Goal: Transaction & Acquisition: Purchase product/service

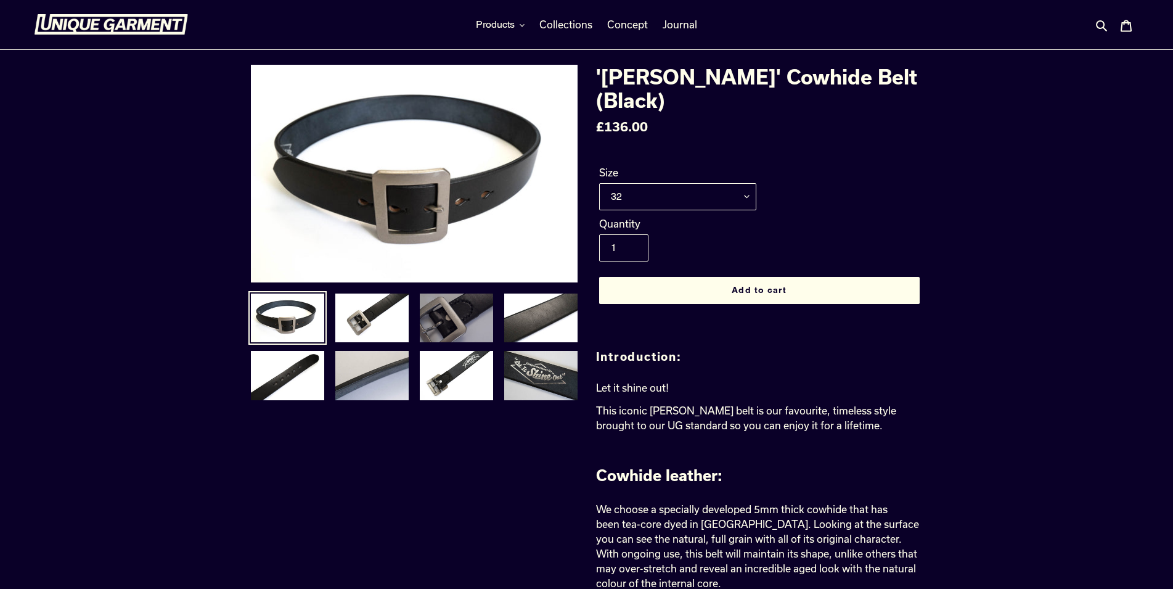
click at [437, 314] on img at bounding box center [457, 318] width 76 height 52
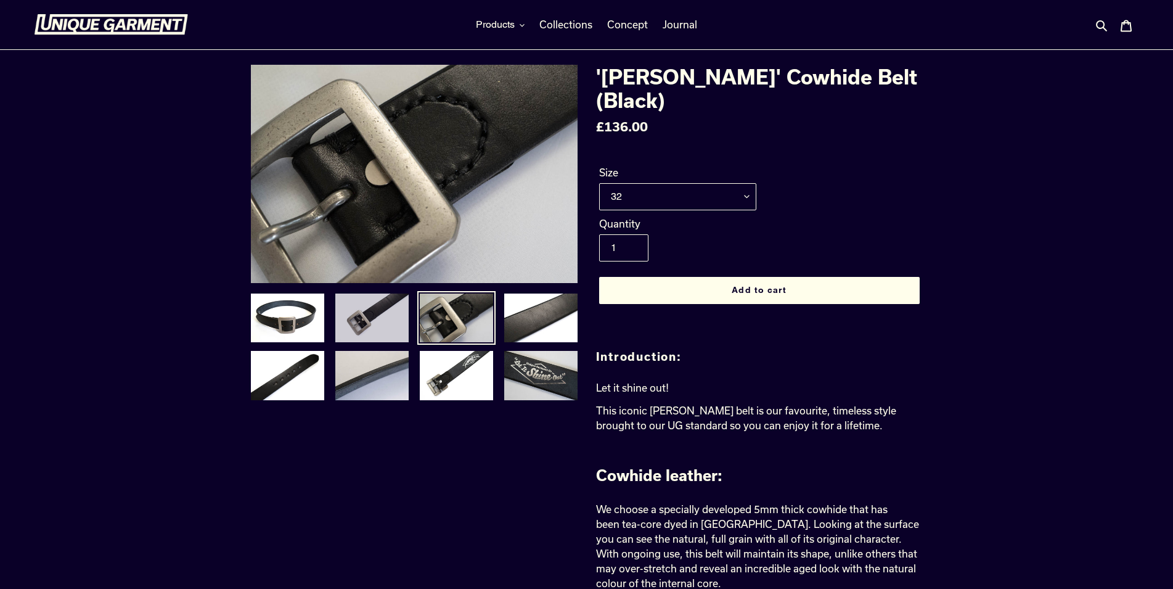
click at [386, 326] on img at bounding box center [372, 318] width 76 height 52
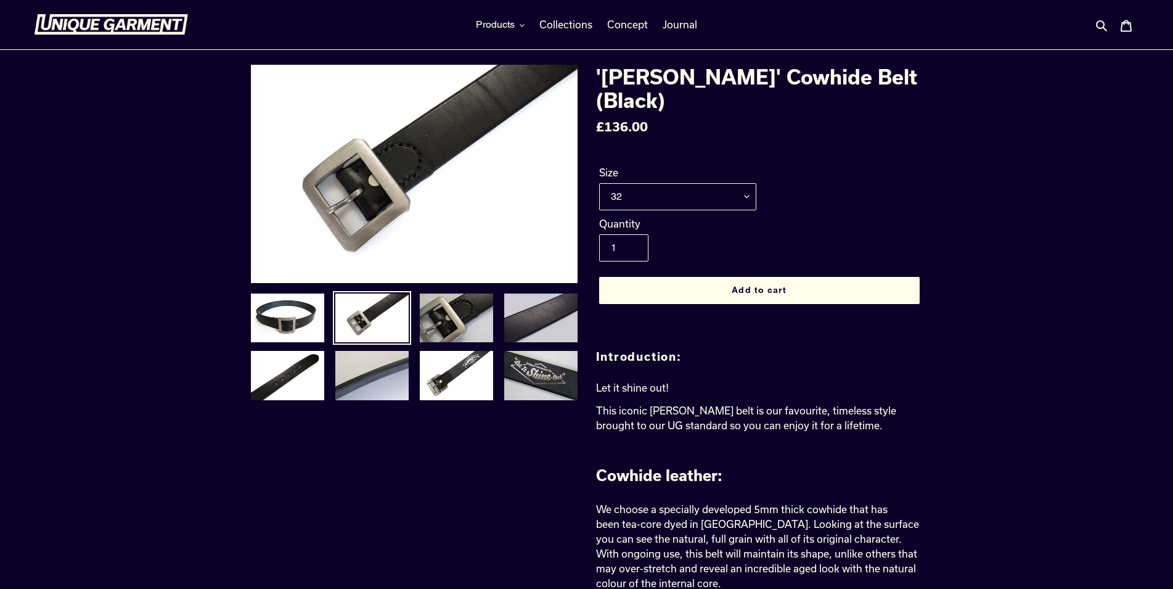
click at [528, 323] on img at bounding box center [541, 318] width 76 height 52
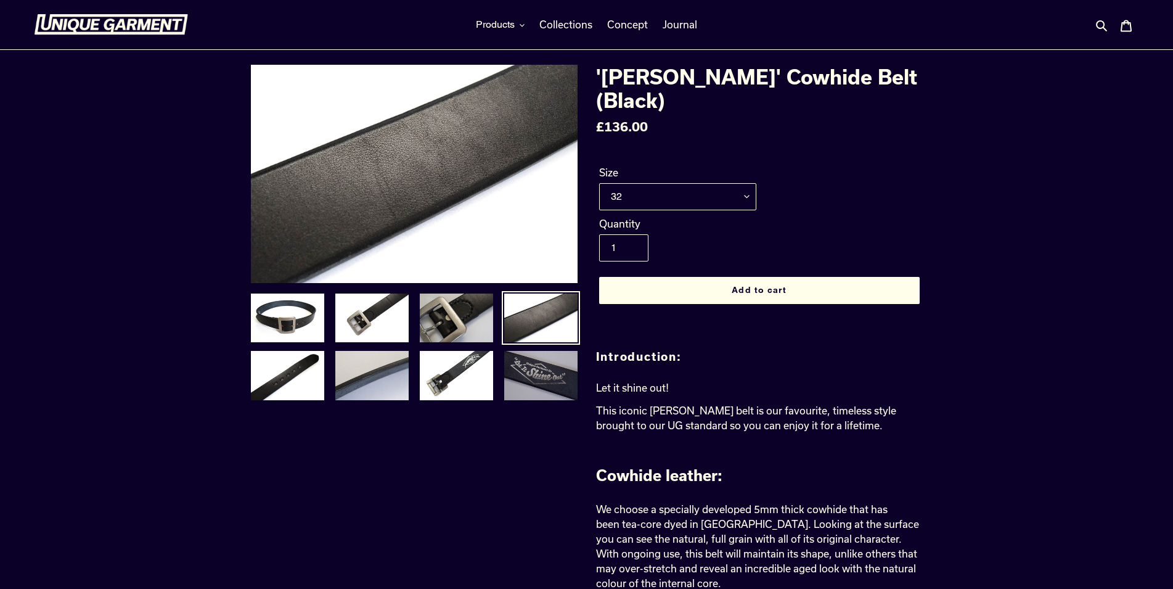
click at [547, 376] on img at bounding box center [541, 376] width 76 height 52
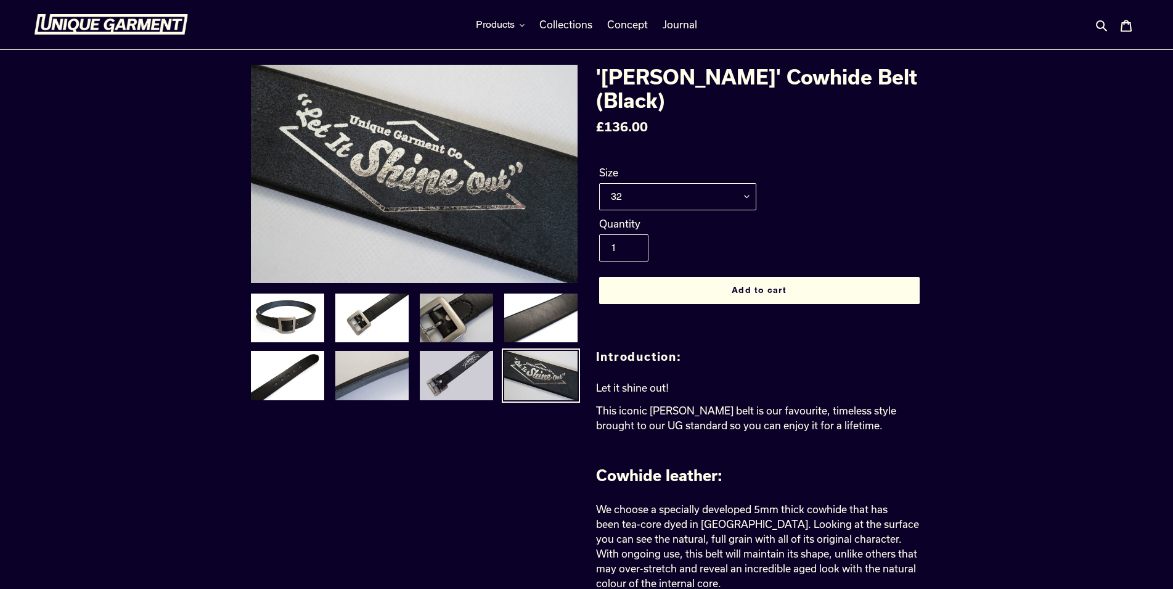
click at [466, 377] on img at bounding box center [457, 376] width 76 height 52
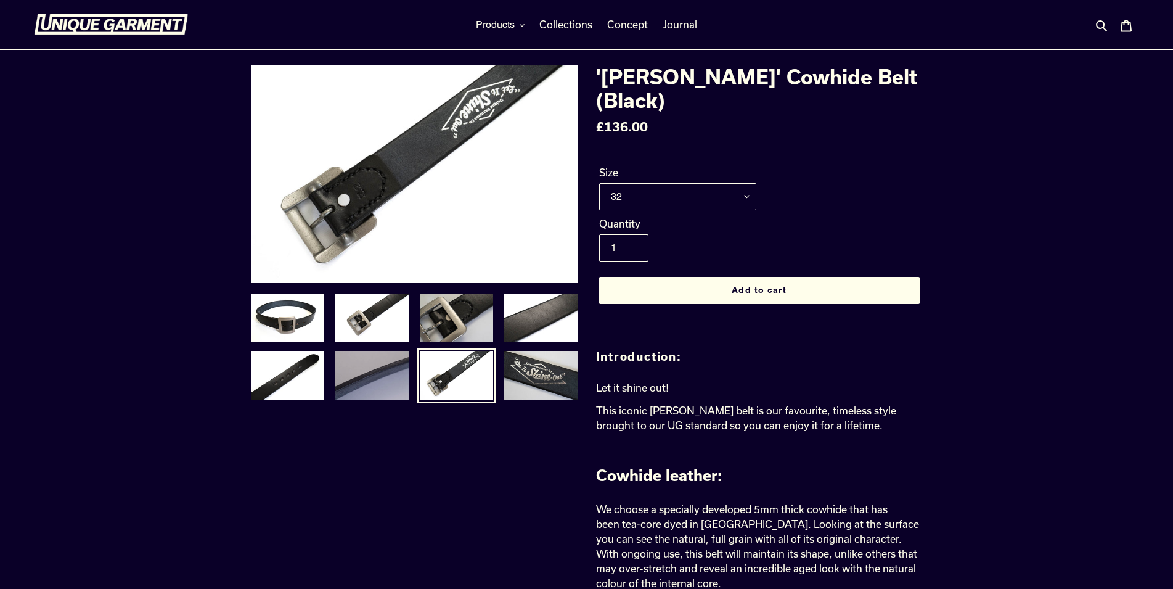
click at [369, 380] on img at bounding box center [372, 376] width 76 height 52
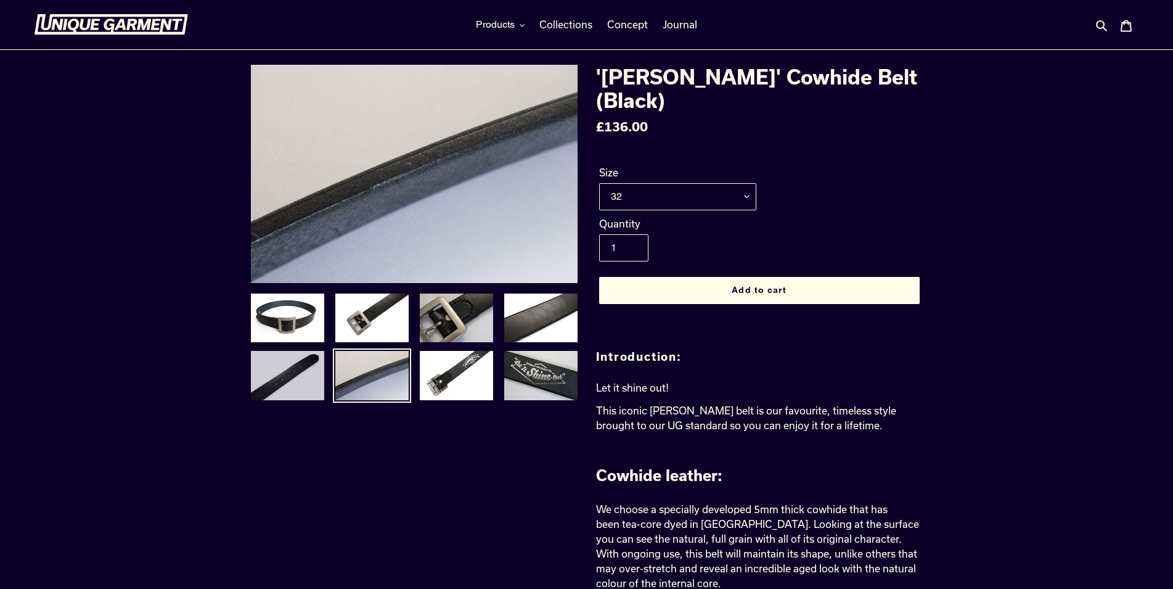
click at [281, 379] on img at bounding box center [288, 376] width 76 height 52
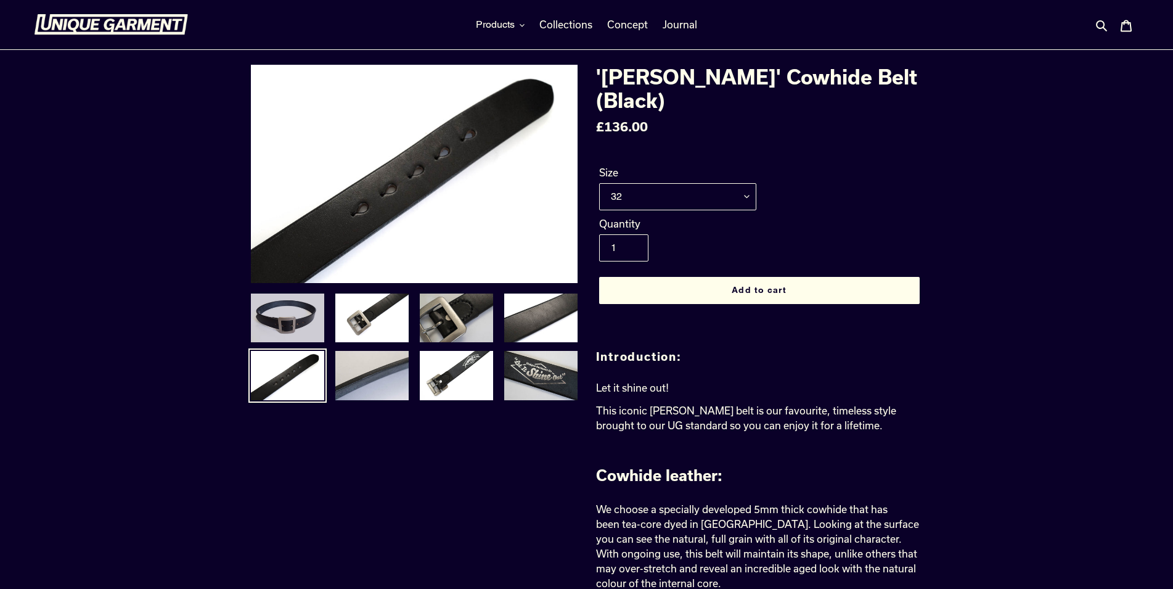
click at [285, 338] on img at bounding box center [288, 318] width 76 height 52
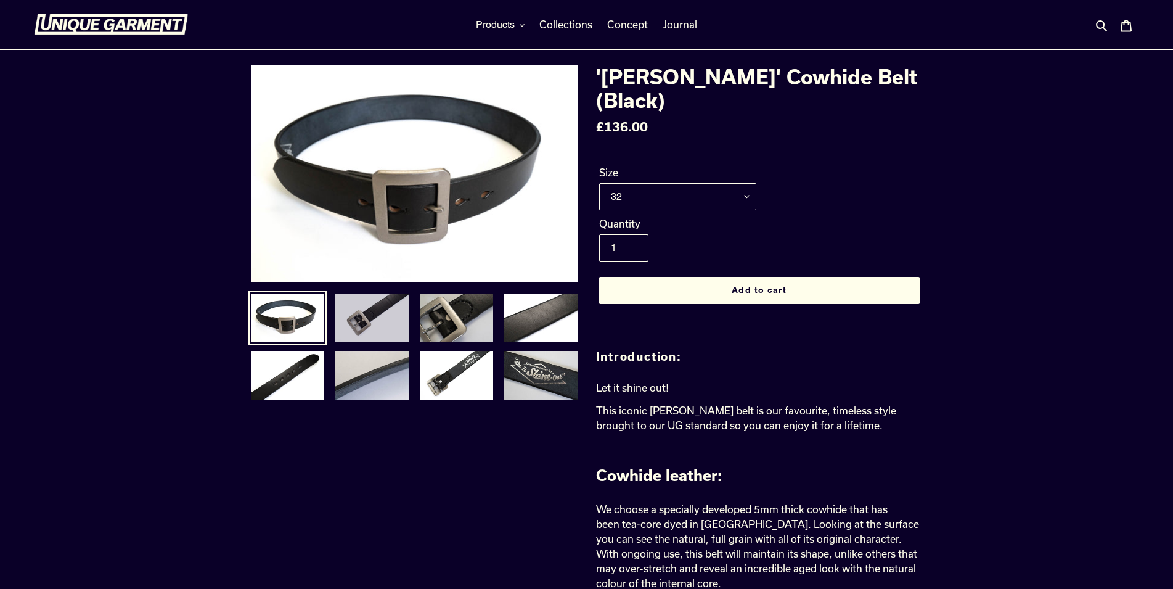
click at [382, 320] on img at bounding box center [372, 318] width 76 height 52
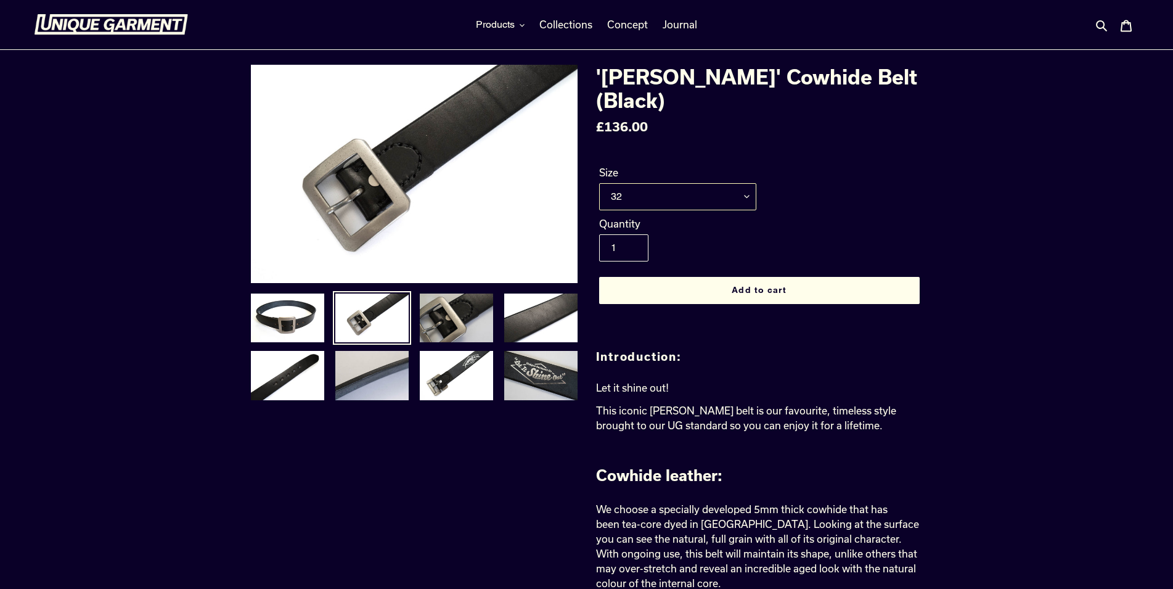
click at [599, 183] on select "32 34 36 38 40" at bounding box center [677, 196] width 157 height 27
select select "36"
click option "36" at bounding box center [0, 0] width 0 height 0
